Goal: Check status

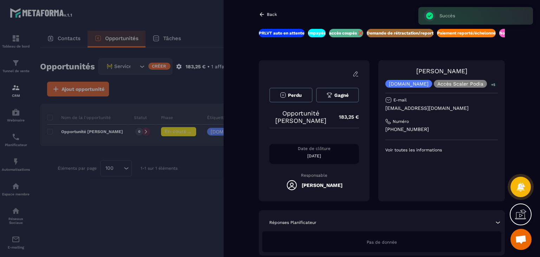
scroll to position [0, 205]
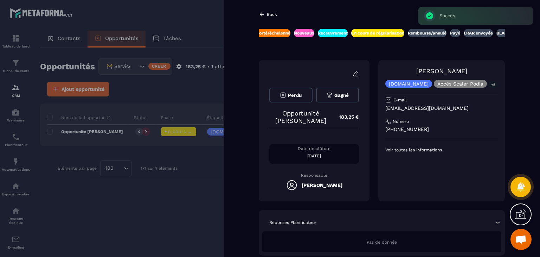
click at [195, 179] on div at bounding box center [270, 128] width 540 height 257
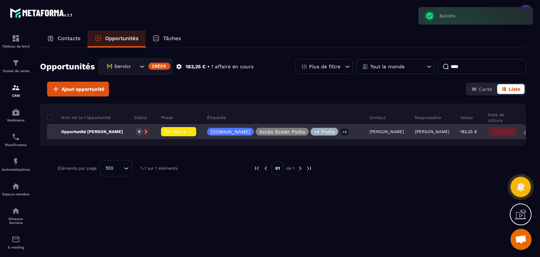
click at [415, 132] on p "[PERSON_NAME]" at bounding box center [432, 131] width 34 height 5
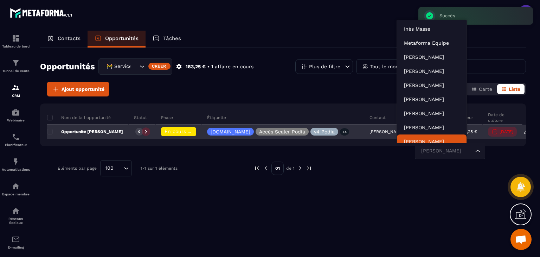
scroll to position [5, 0]
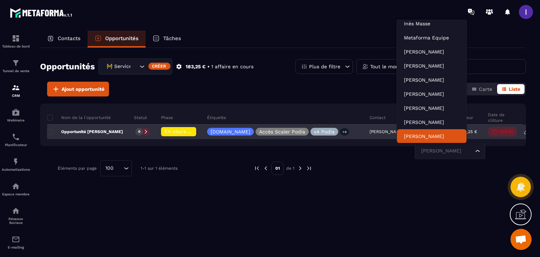
click at [177, 129] on span "En cours de régularisation" at bounding box center [196, 131] width 64 height 6
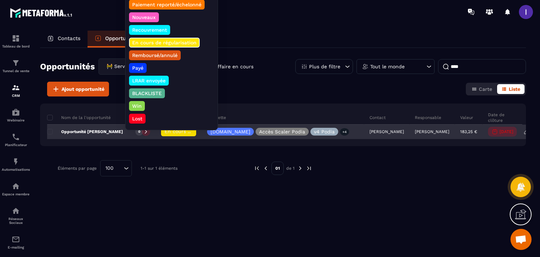
click at [177, 129] on span "En cours de régularisation" at bounding box center [196, 131] width 64 height 6
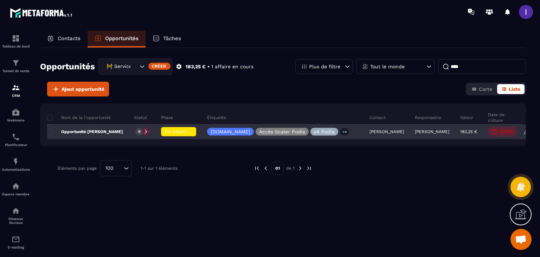
click at [177, 129] on span "En cours de régularisation" at bounding box center [196, 131] width 64 height 6
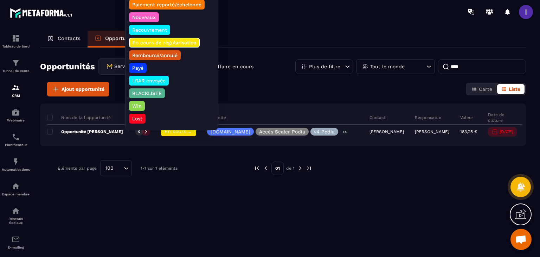
click at [138, 64] on p "Payé" at bounding box center [137, 67] width 13 height 7
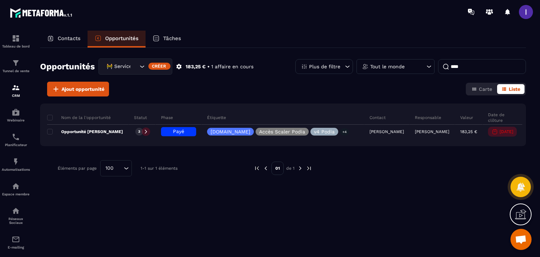
click at [263, 207] on div "Nom de la l'opportunité Statut Phase Étiquette Contact Responsable Valeur Date …" at bounding box center [283, 161] width 486 height 116
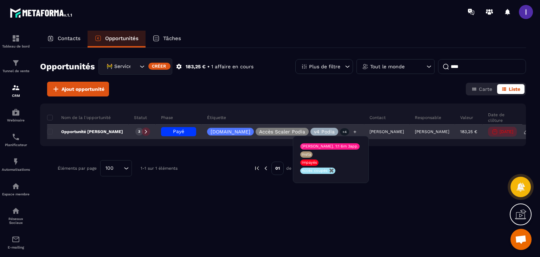
click at [340, 132] on p "+4" at bounding box center [344, 131] width 9 height 7
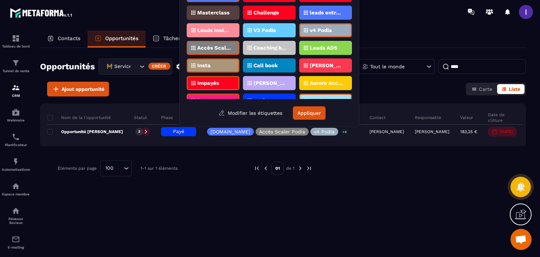
click at [310, 98] on p "Accès coupés ✖️" at bounding box center [327, 100] width 34 height 5
click at [211, 82] on p "Impayés" at bounding box center [208, 82] width 22 height 5
click at [299, 116] on button "Appliquer" at bounding box center [309, 112] width 33 height 13
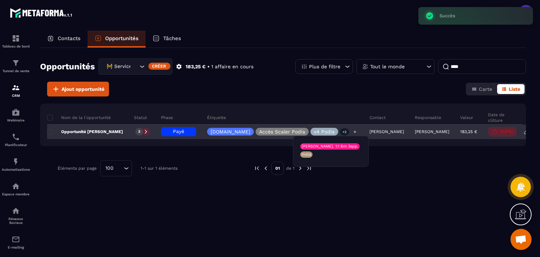
click at [340, 131] on p "+2" at bounding box center [344, 131] width 9 height 7
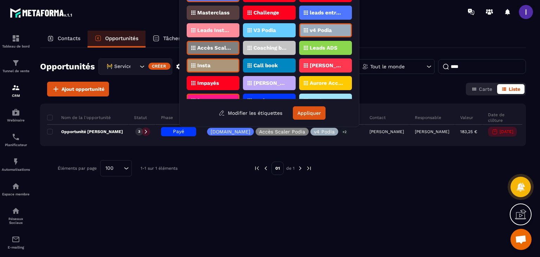
drag, startPoint x: 310, startPoint y: 111, endPoint x: 337, endPoint y: 190, distance: 84.0
click at [311, 111] on button "Appliquer" at bounding box center [309, 112] width 33 height 13
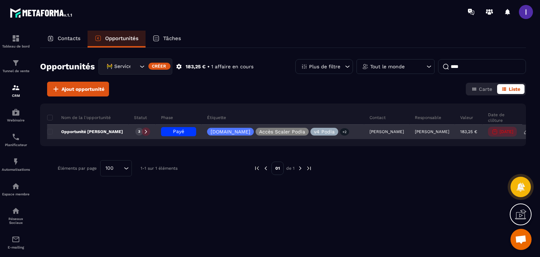
click at [91, 136] on div "Opportunité [PERSON_NAME]" at bounding box center [88, 132] width 82 height 14
